Goal: Task Accomplishment & Management: Manage account settings

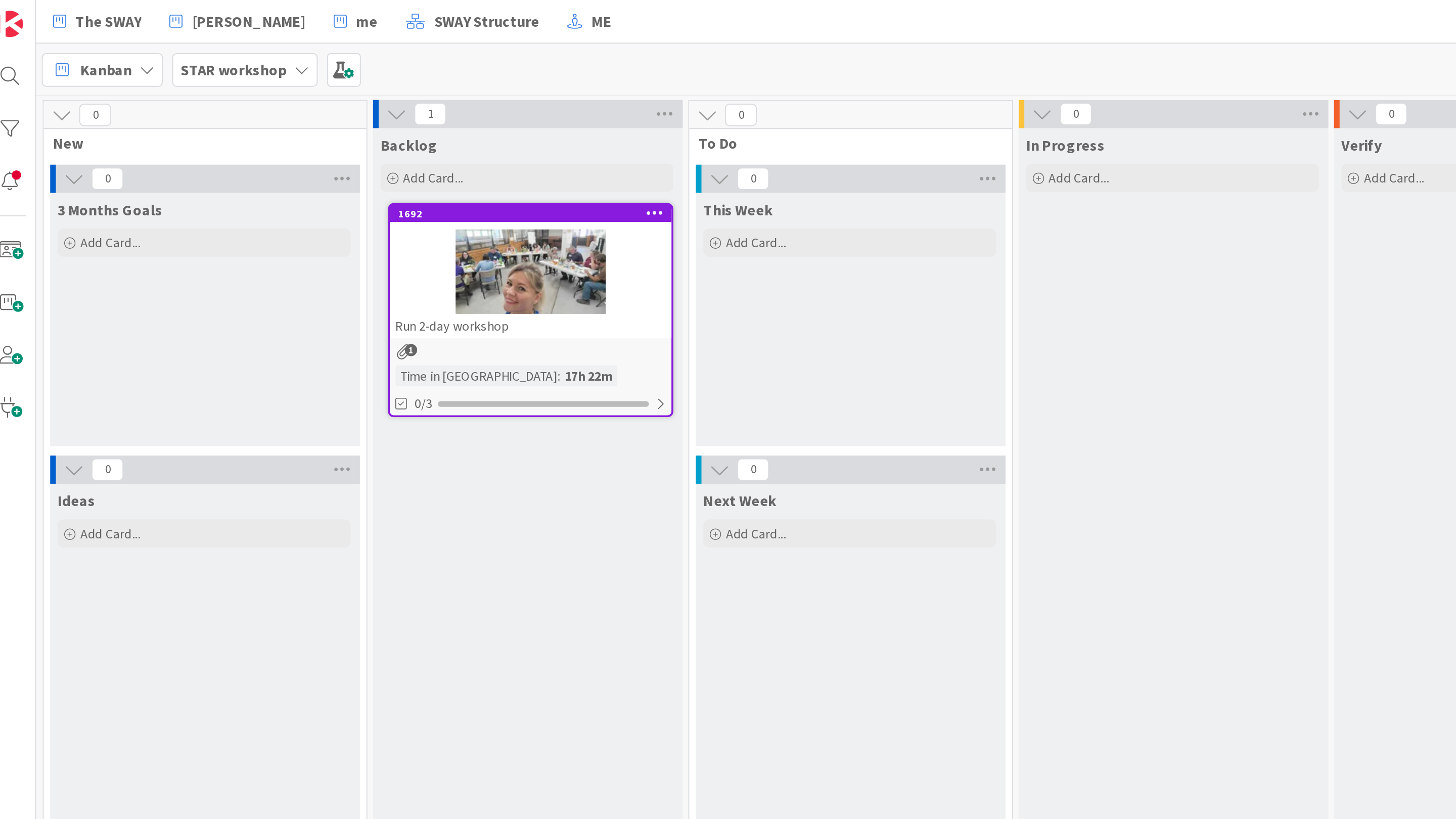
click at [240, 140] on div at bounding box center [294, 147] width 152 height 46
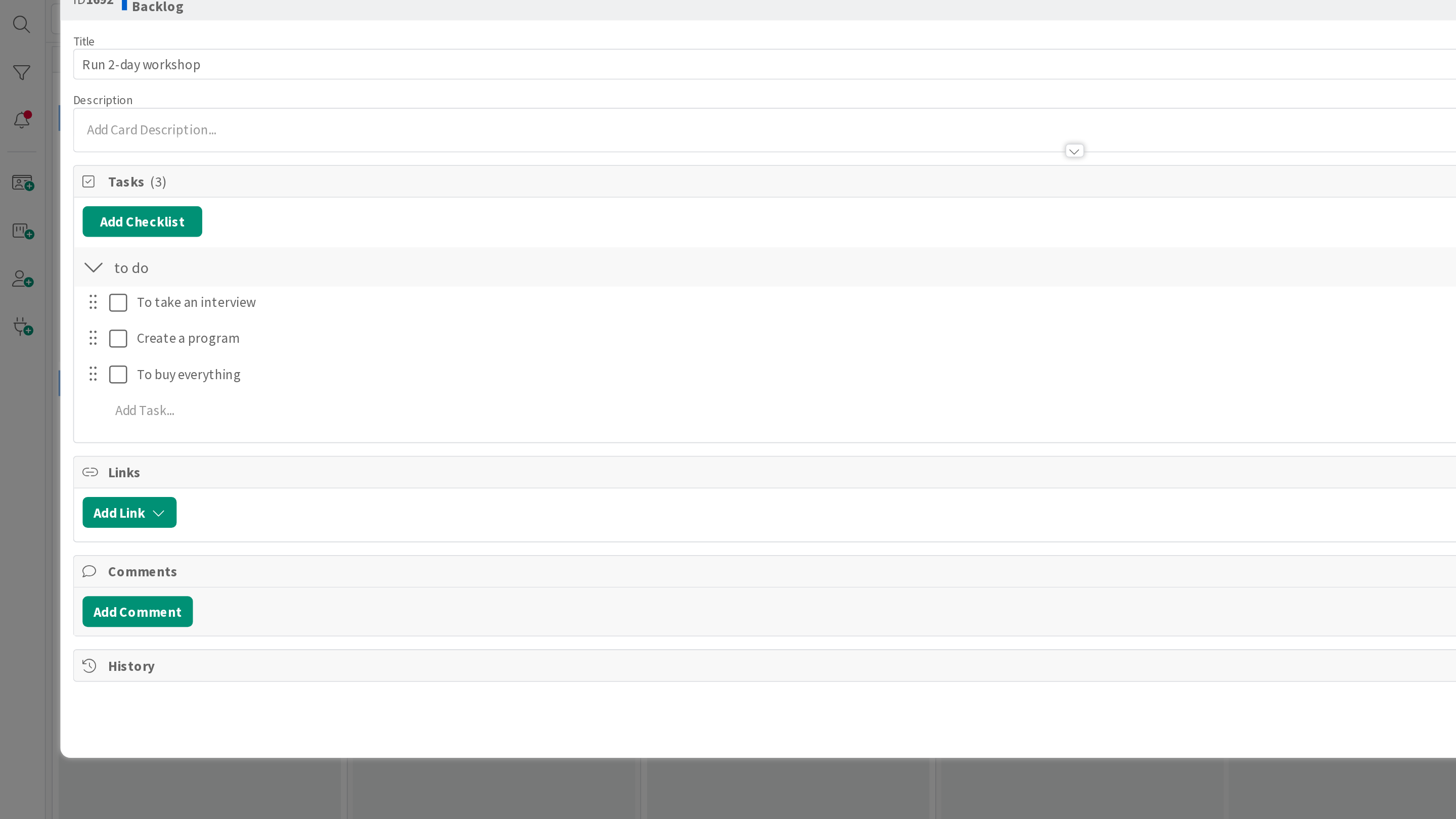
click at [91, 107] on div at bounding box center [636, 112] width 1183 height 11
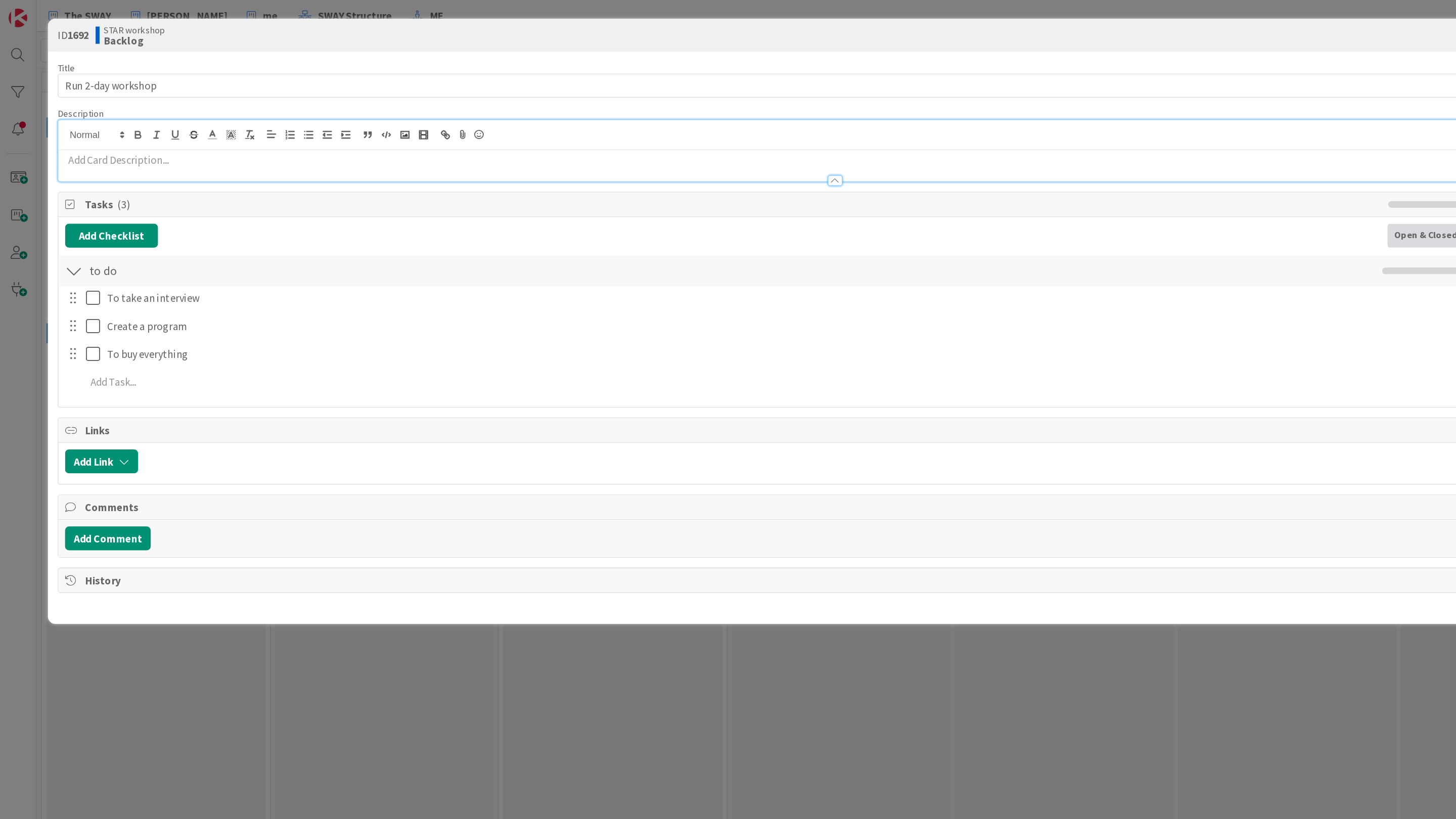
click at [175, 547] on div "ID 1692 STAR workshop Backlog Title 19 / 128 Run 2-day workshop Description [PE…" at bounding box center [728, 410] width 1456 height 819
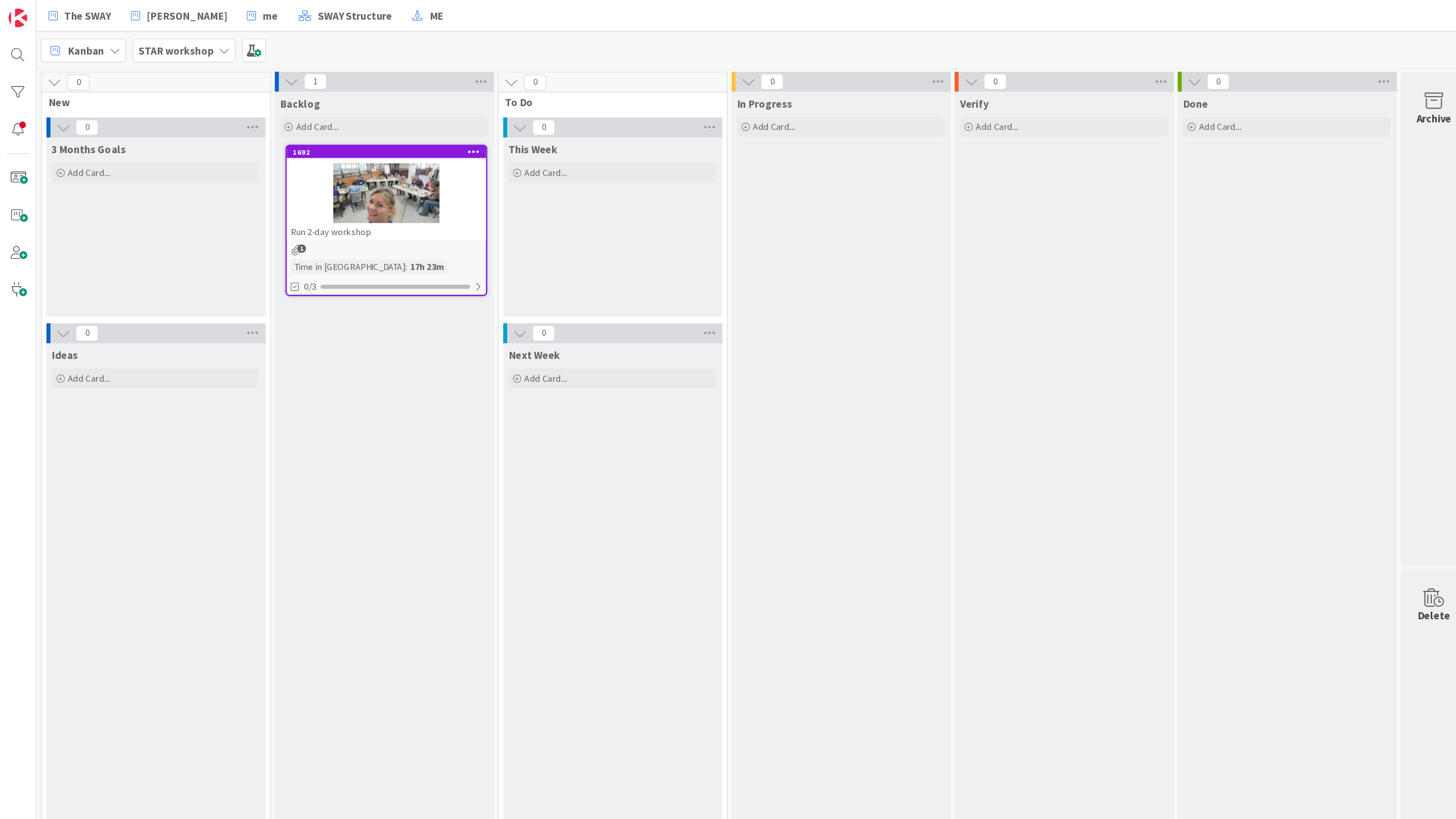
click at [355, 141] on div at bounding box center [294, 147] width 152 height 46
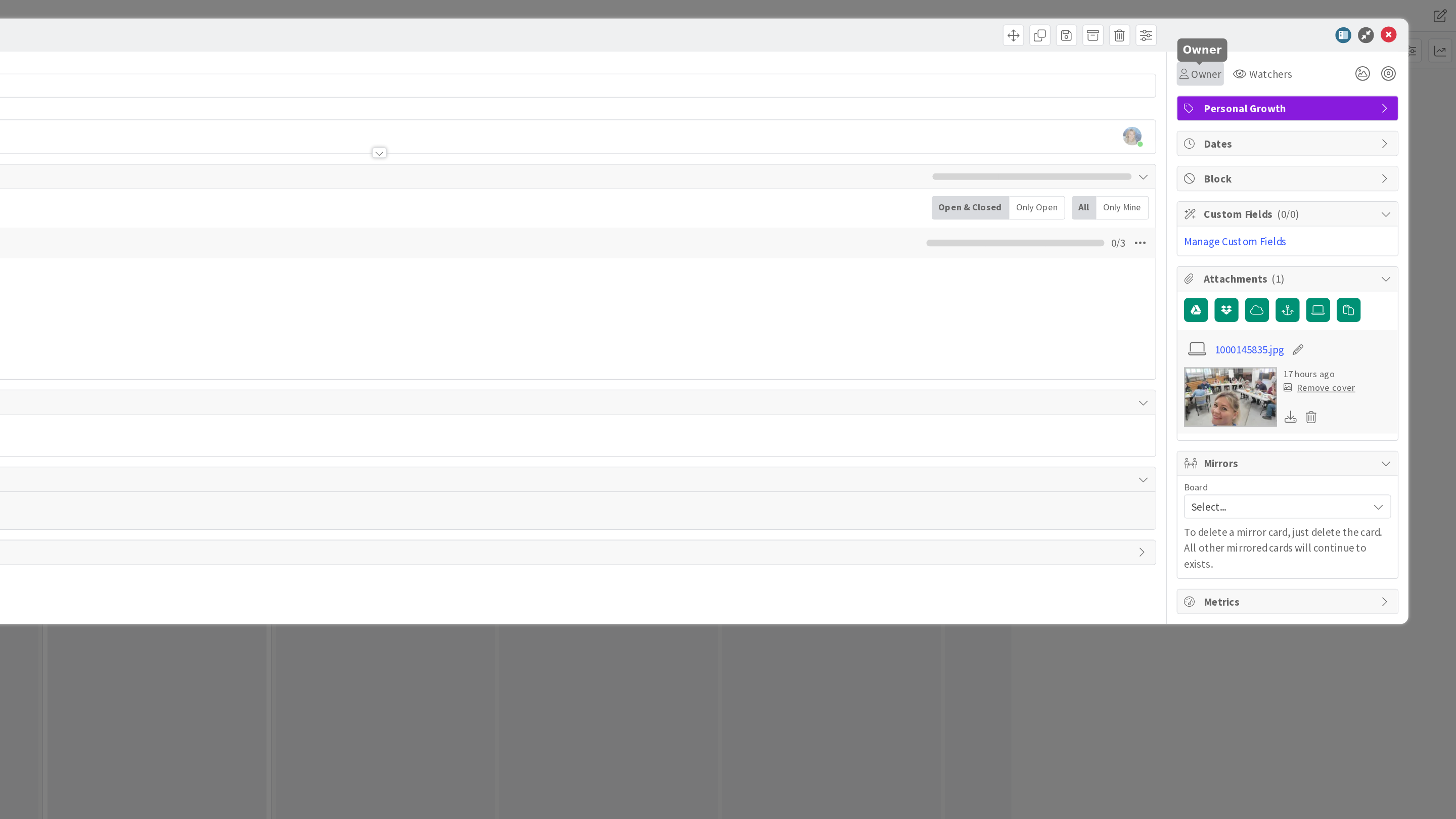
click at [1258, 60] on span "Owner" at bounding box center [1266, 56] width 23 height 12
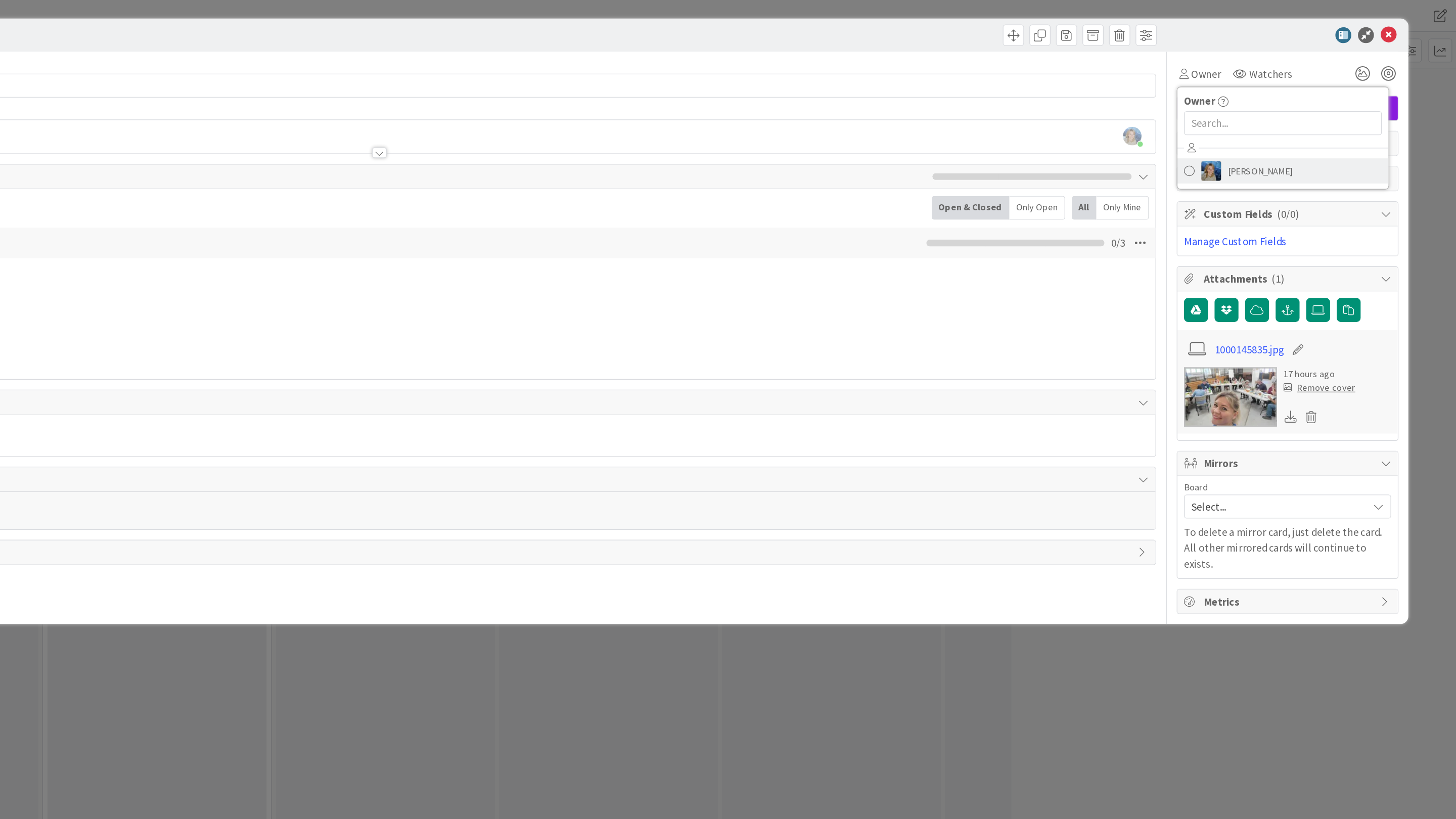
click at [1287, 128] on span "[PERSON_NAME]" at bounding box center [1307, 130] width 49 height 15
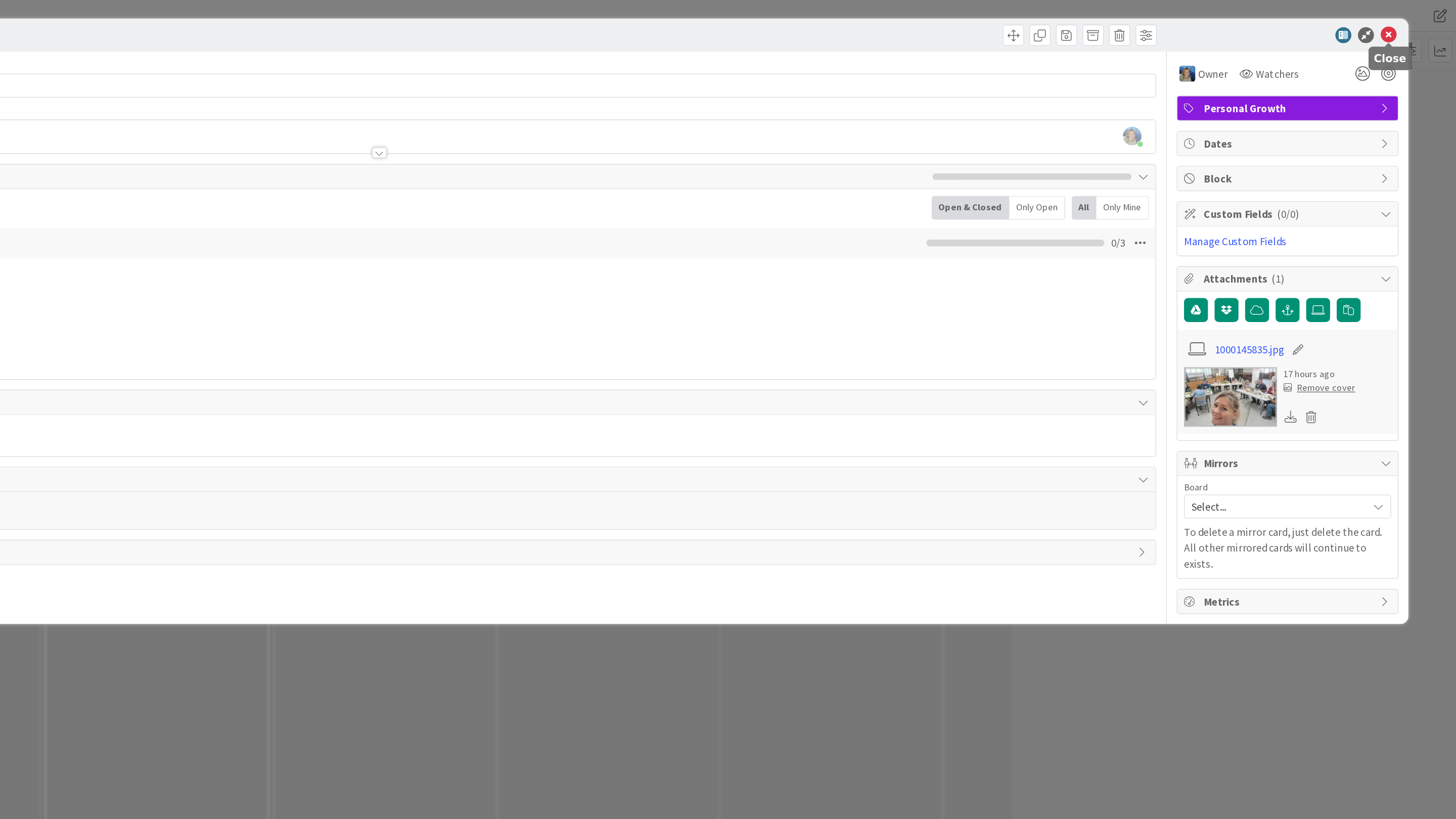
click at [1404, 26] on icon at bounding box center [1405, 27] width 12 height 12
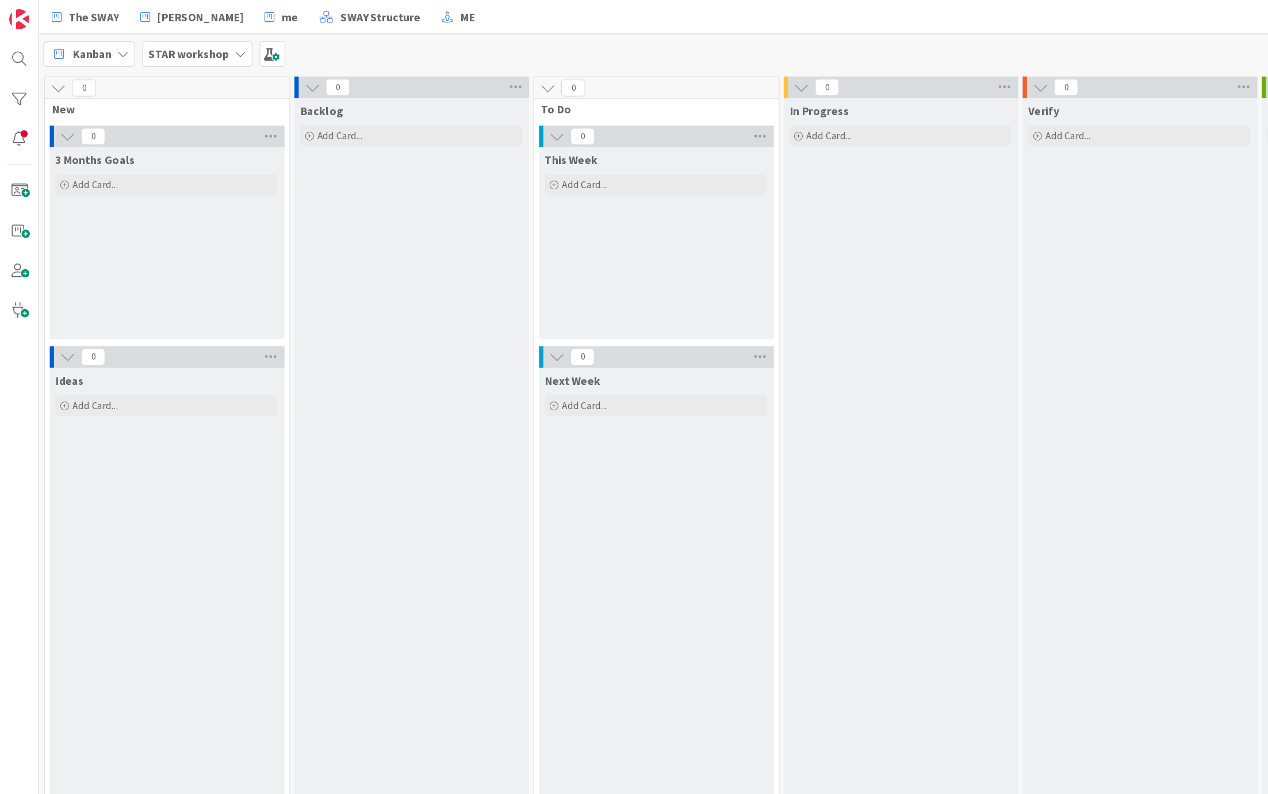
drag, startPoint x: 910, startPoint y: 132, endPoint x: 324, endPoint y: 90, distance: 586.9
